Goal: Task Accomplishment & Management: Use online tool/utility

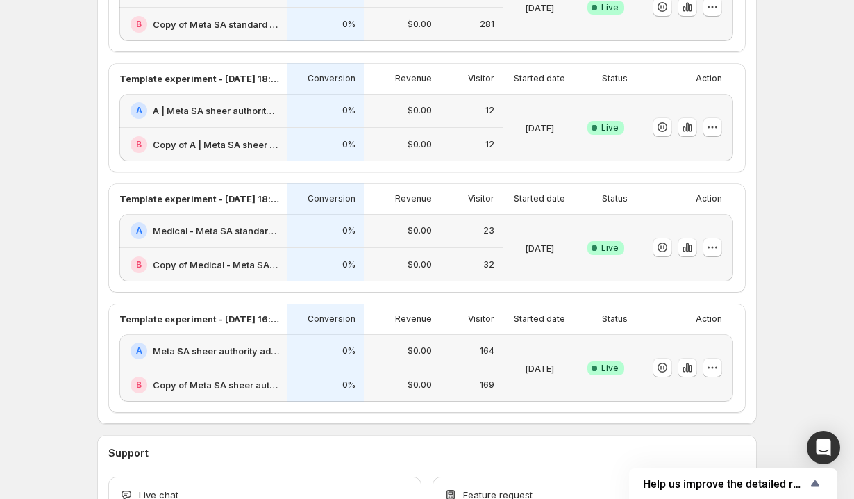
scroll to position [565, 0]
click at [688, 124] on icon "button" at bounding box center [687, 126] width 3 height 9
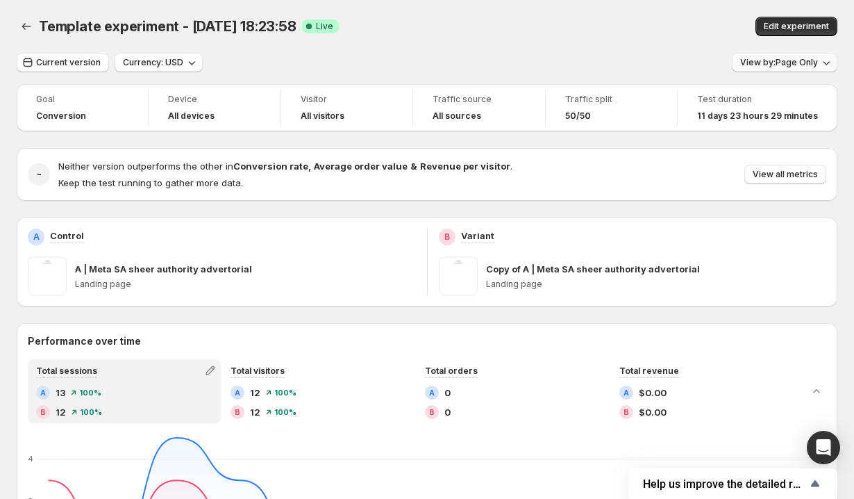
click at [764, 62] on span "View by: Page Only" at bounding box center [779, 62] width 78 height 11
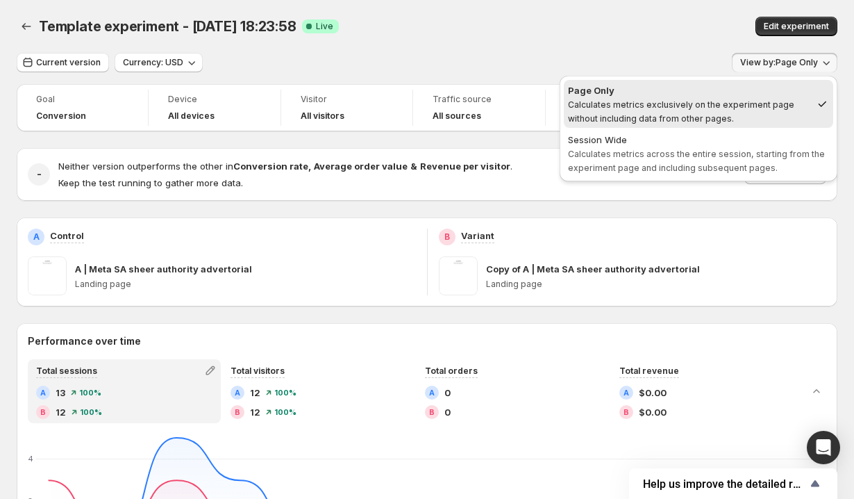
click at [719, 271] on div "Copy of A | Meta SA sheer authority advertorial" at bounding box center [656, 269] width 341 height 14
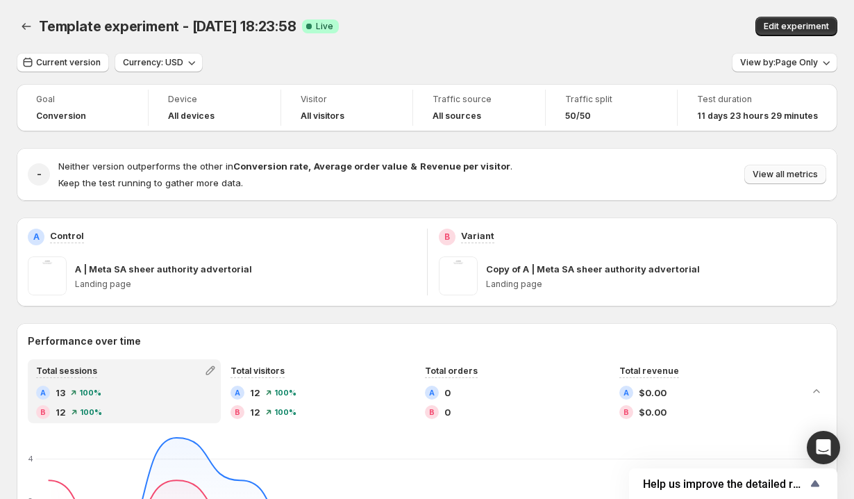
click at [787, 176] on span "View all metrics" at bounding box center [785, 174] width 65 height 11
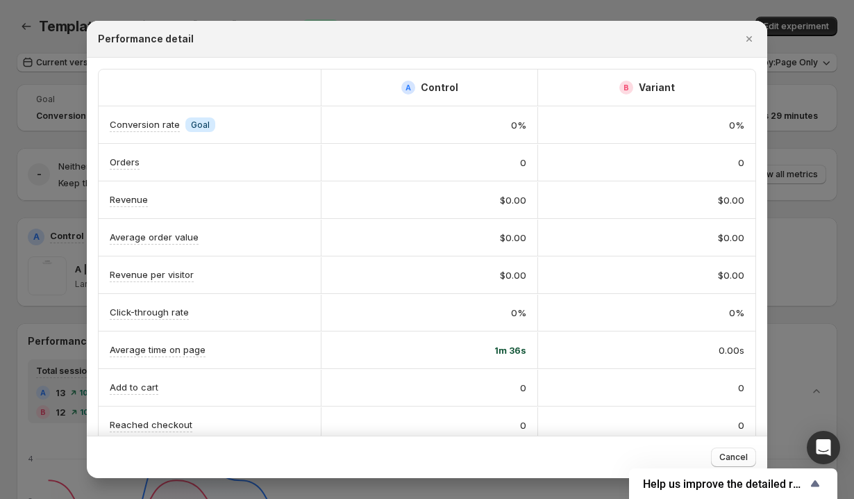
scroll to position [132, 0]
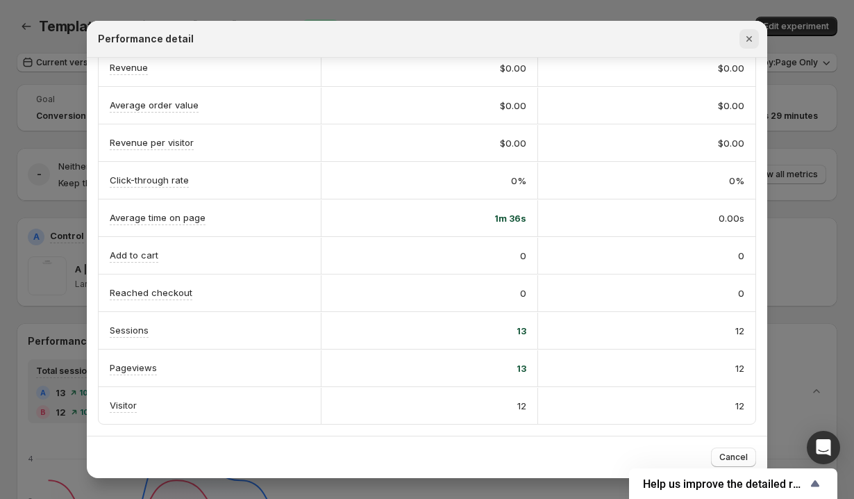
click at [748, 40] on icon "Close" at bounding box center [750, 39] width 6 height 6
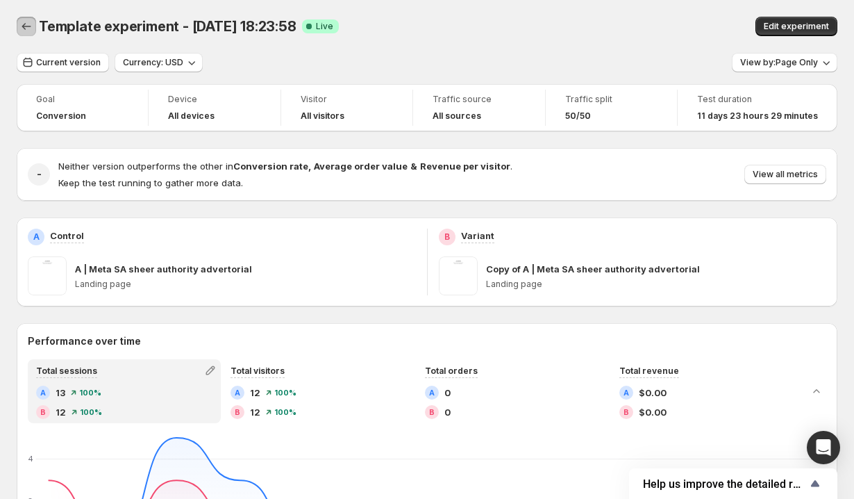
click at [22, 26] on icon "Back" at bounding box center [26, 26] width 9 height 7
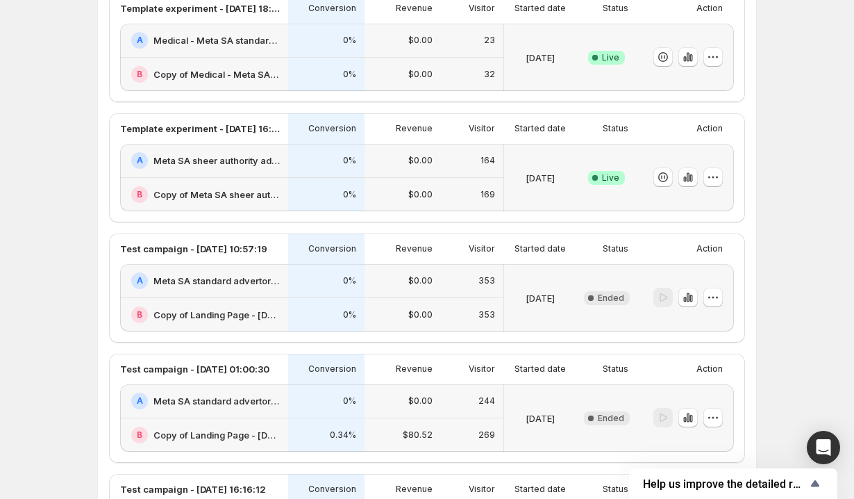
scroll to position [493, 0]
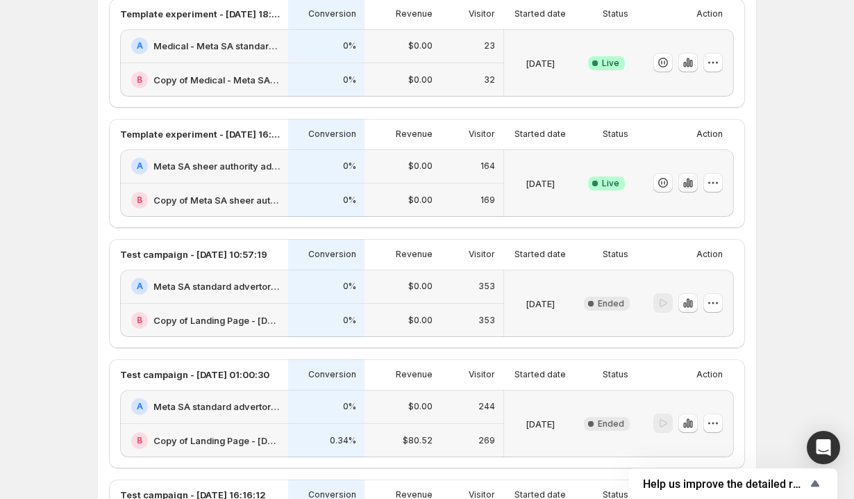
click at [692, 187] on icon "button" at bounding box center [688, 183] width 14 height 14
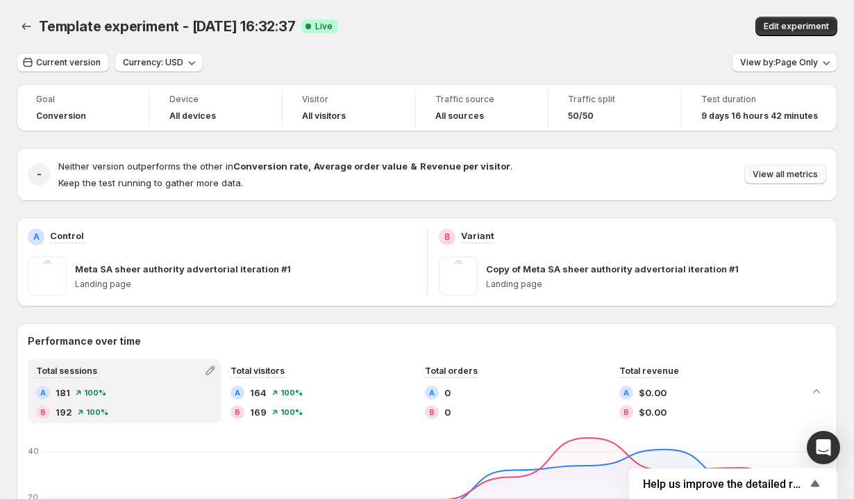
click at [754, 176] on span "View all metrics" at bounding box center [785, 174] width 65 height 11
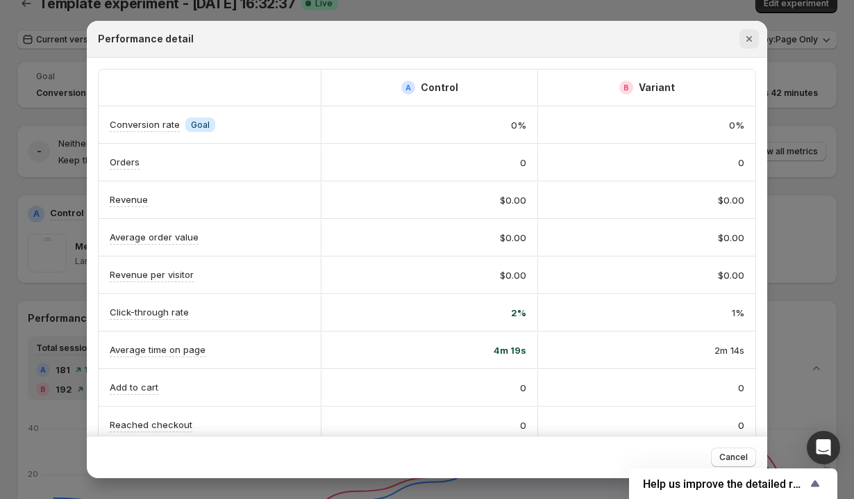
click at [747, 46] on button "Close" at bounding box center [749, 38] width 19 height 19
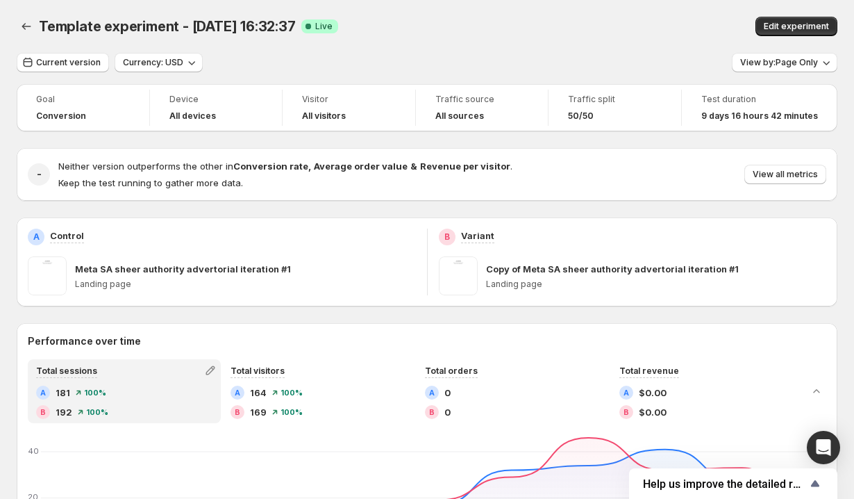
click at [768, 72] on button "View by: Page Only" at bounding box center [785, 62] width 106 height 19
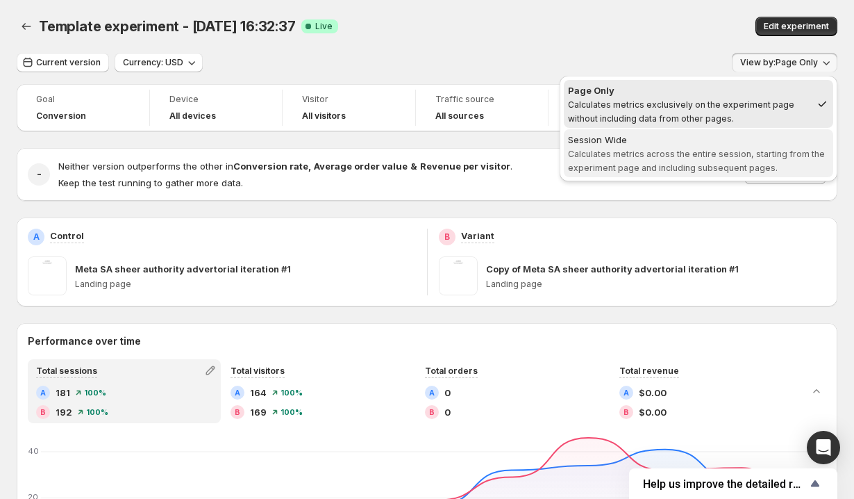
click at [746, 156] on span "Calculates metrics across the entire session, starting from the experiment page…" at bounding box center [696, 161] width 257 height 24
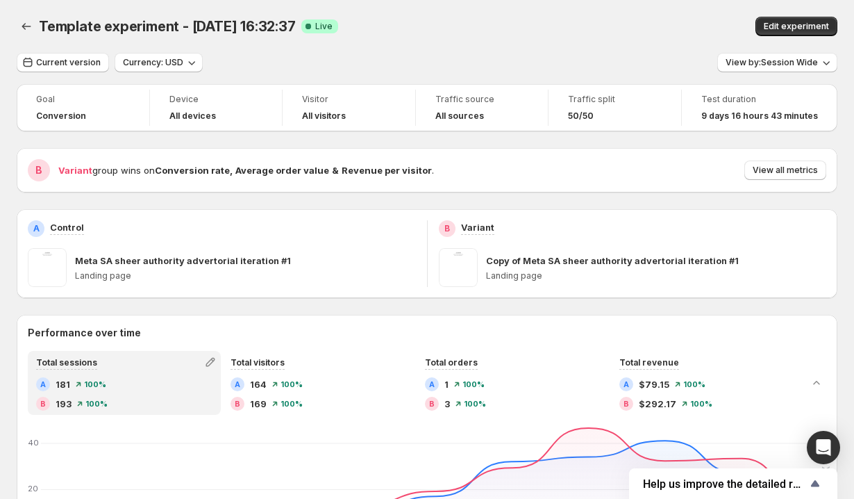
click at [765, 178] on button "View all metrics" at bounding box center [785, 169] width 82 height 19
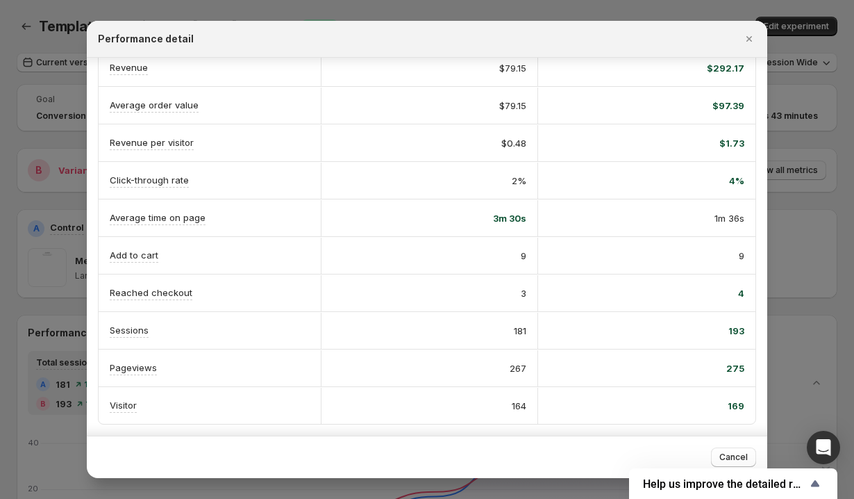
scroll to position [121, 0]
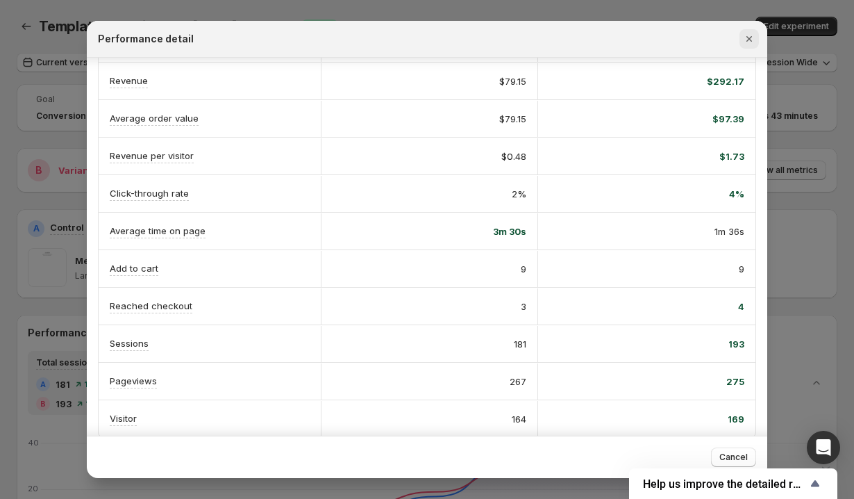
click at [748, 35] on icon "Close" at bounding box center [749, 39] width 14 height 14
